Goal: Task Accomplishment & Management: Complete application form

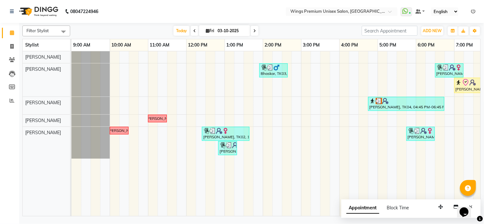
scroll to position [0, 88]
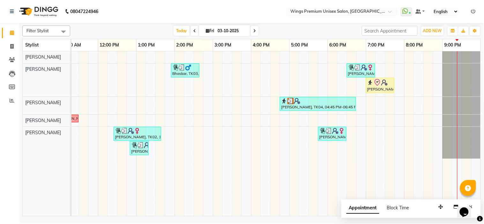
click at [313, 0] on nav "08047224946 Select Location × Wings Premium Unisex Salon, Kharadi WhatsApp Stat…" at bounding box center [242, 11] width 484 height 23
click at [429, 28] on span "ADD NEW" at bounding box center [432, 30] width 19 height 5
click at [420, 52] on link "Add Invoice" at bounding box center [418, 51] width 50 height 8
select select "674"
select select "service"
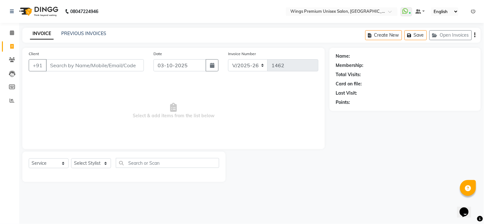
click at [126, 64] on input "Client" at bounding box center [95, 65] width 98 height 12
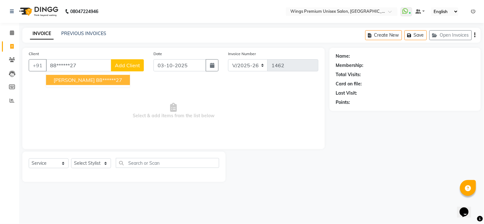
type input "88******27"
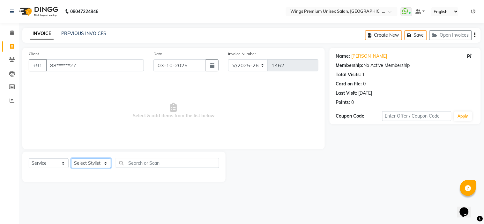
click at [85, 165] on select "Select Stylist [PERSON_NAME] [PERSON_NAME] Front Desk [PERSON_NAME] Shruti Pand…" at bounding box center [91, 163] width 40 height 10
select select "43416"
click at [71, 159] on select "Select Stylist [PERSON_NAME] [PERSON_NAME] Front Desk [PERSON_NAME] Shruti Pand…" at bounding box center [91, 163] width 40 height 10
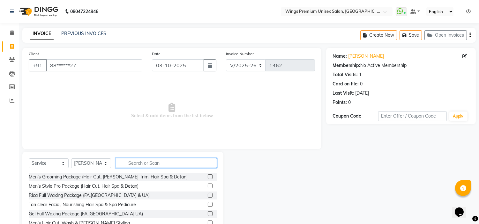
click at [146, 163] on input "text" at bounding box center [166, 163] width 101 height 10
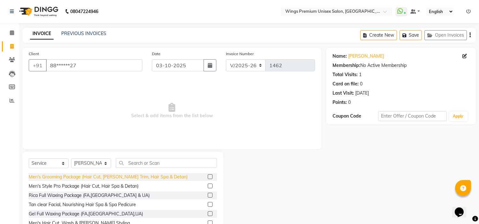
click at [113, 175] on div "Men's Grooming Package (Hair Cut, [PERSON_NAME] Trim, Hair Spa & Detan)" at bounding box center [108, 177] width 159 height 7
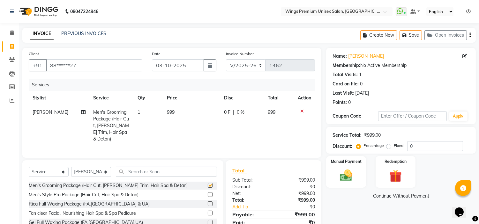
checkbox input "false"
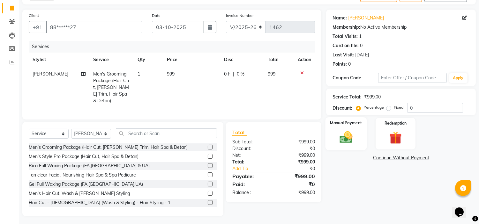
click at [356, 137] on img at bounding box center [345, 137] width 21 height 15
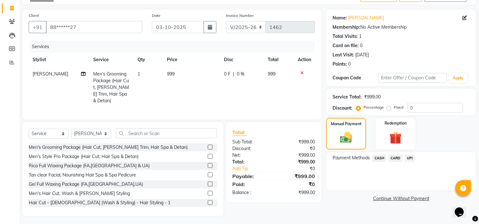
click at [392, 157] on span "CARD" at bounding box center [395, 158] width 14 height 7
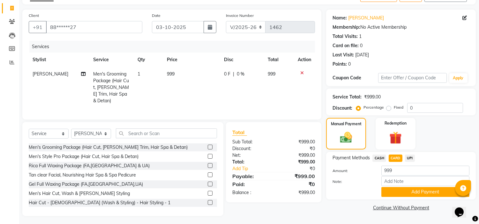
click at [408, 158] on span "UPI" at bounding box center [410, 158] width 10 height 7
click at [401, 192] on button "Add Payment" at bounding box center [425, 192] width 88 height 10
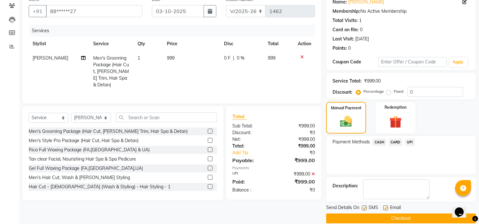
scroll to position [62, 0]
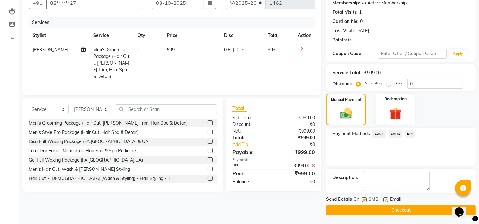
click at [392, 209] on button "Checkout" at bounding box center [401, 210] width 150 height 10
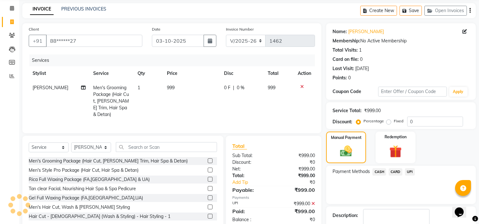
scroll to position [0, 0]
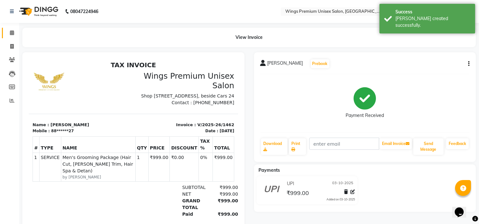
click at [11, 32] on icon at bounding box center [12, 32] width 4 height 5
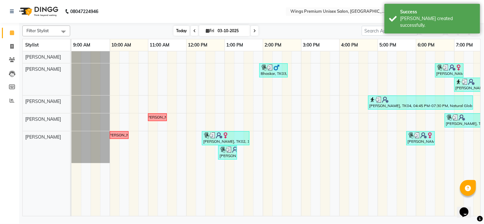
click at [184, 32] on span "Today" at bounding box center [181, 31] width 16 height 10
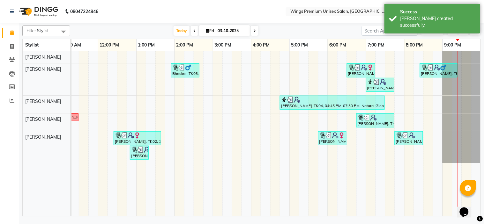
click at [282, 30] on div "[DATE] [DATE]" at bounding box center [215, 31] width 285 height 10
